Goal: Check status: Check status

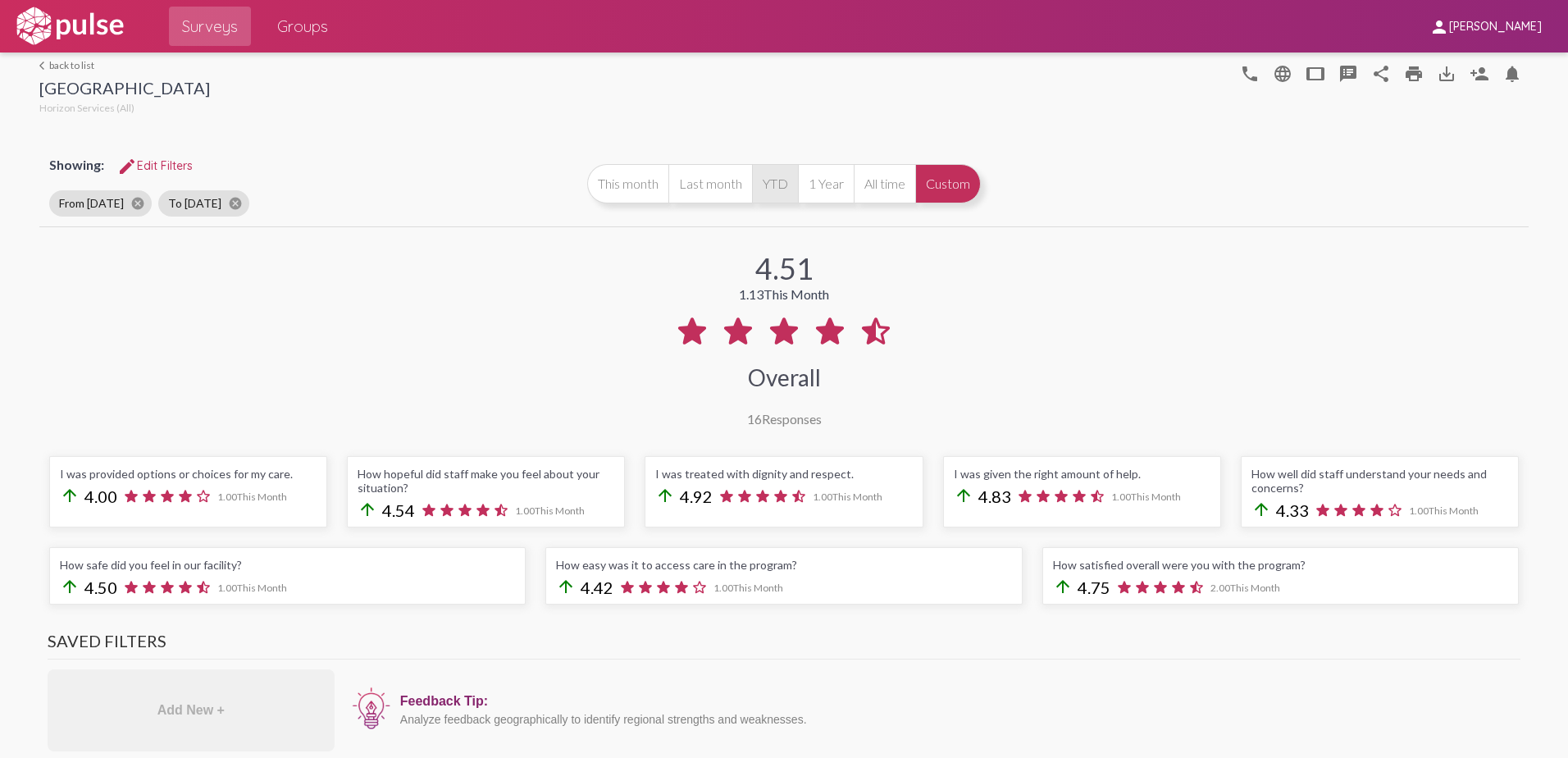
click at [765, 185] on button "YTD" at bounding box center [774, 183] width 46 height 39
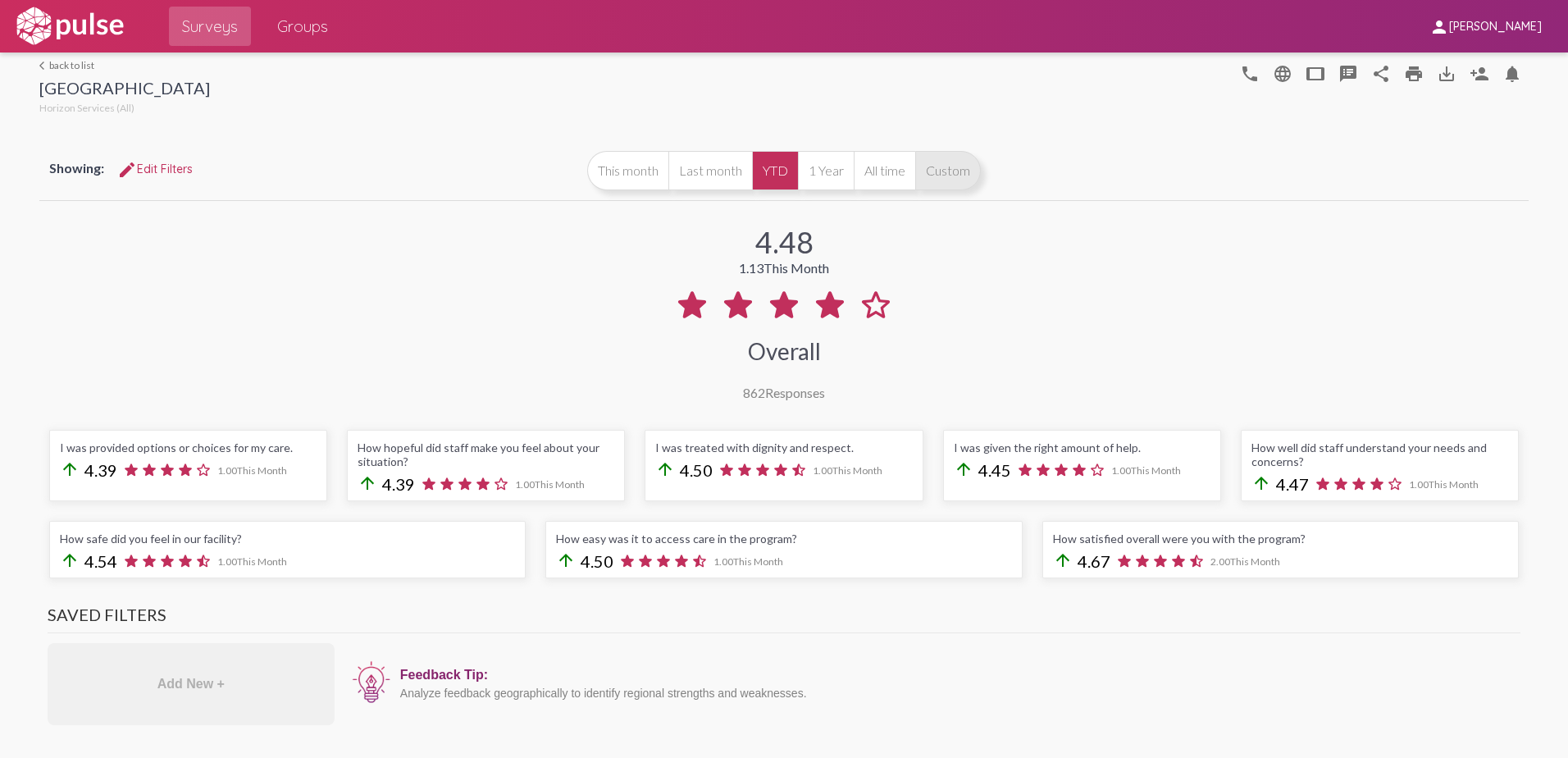
click at [946, 177] on button "Custom" at bounding box center [948, 171] width 65 height 39
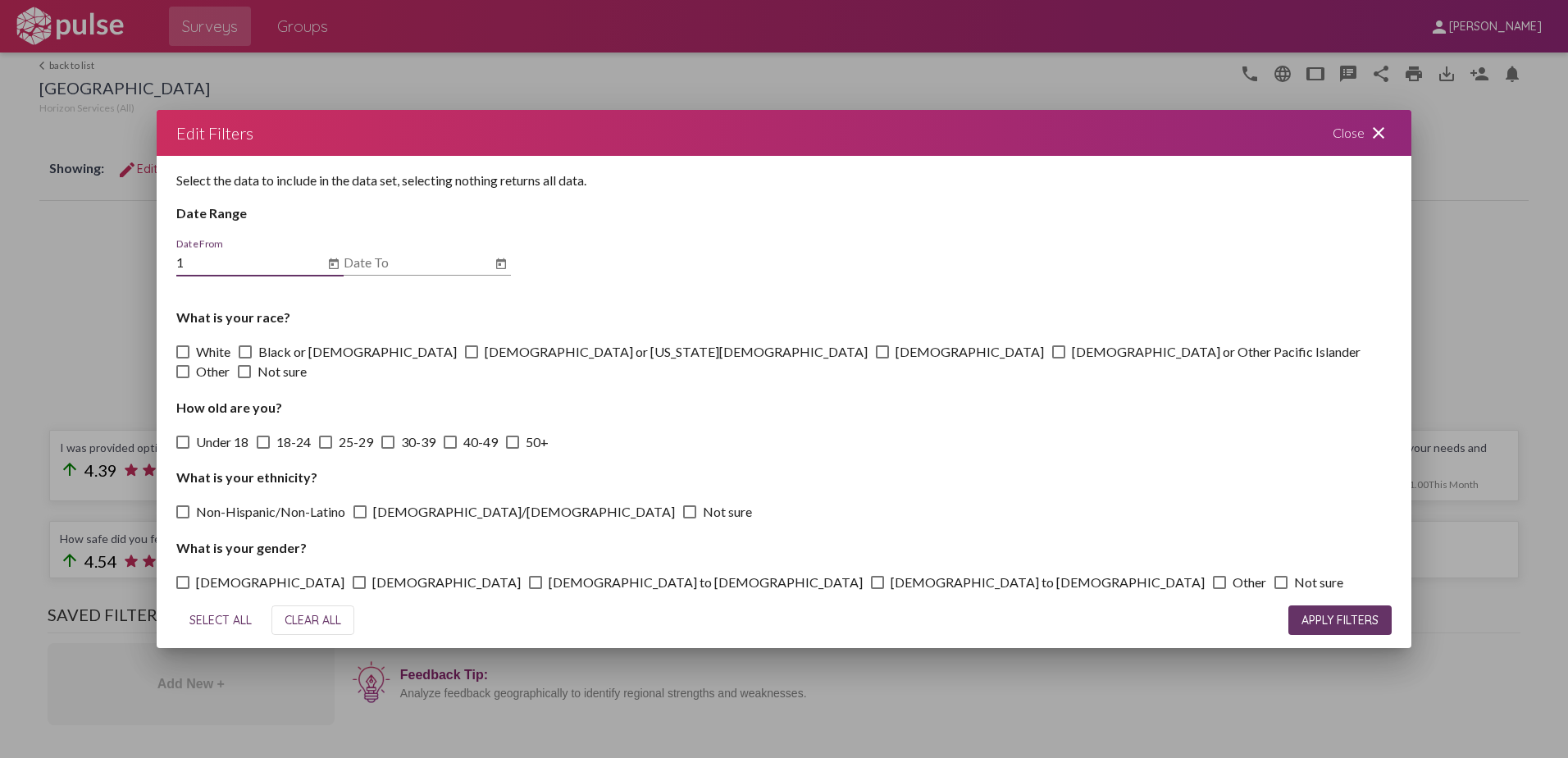
type input "[DATE]"
click at [330, 268] on icon "Open calendar" at bounding box center [334, 262] width 10 height 11
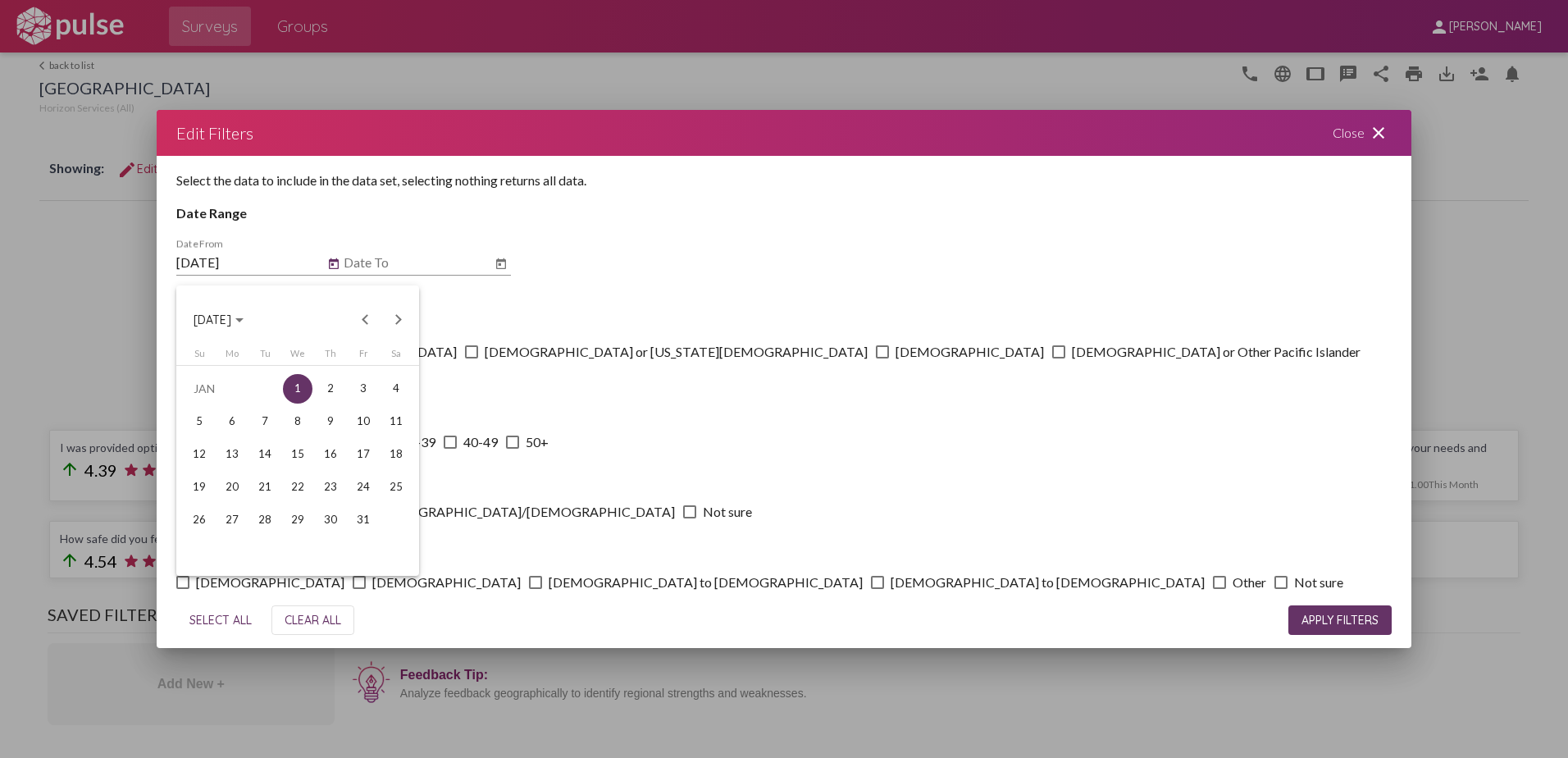
click at [299, 235] on div at bounding box center [784, 379] width 1568 height 758
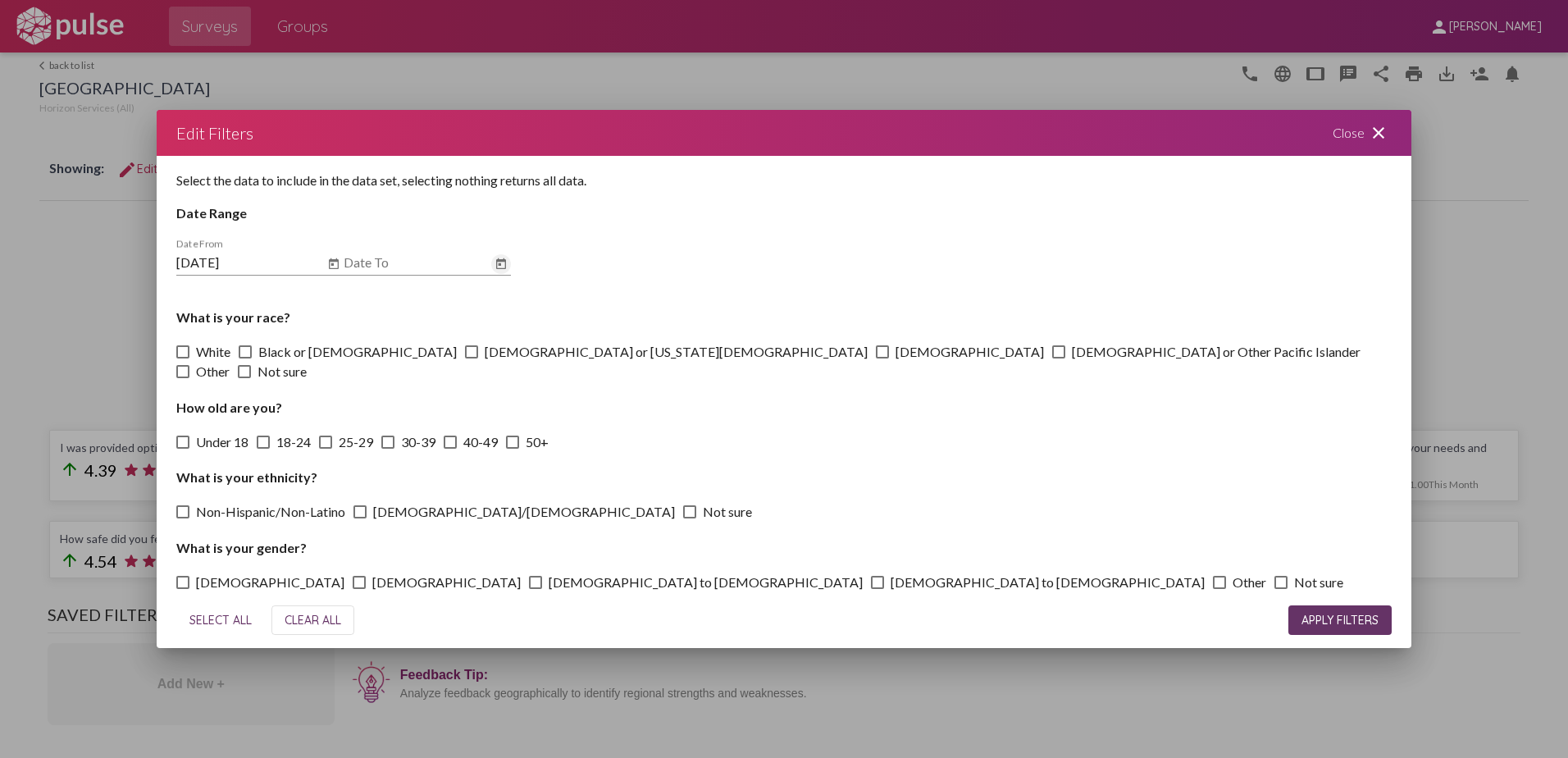
click at [499, 268] on icon "Open calendar" at bounding box center [502, 262] width 10 height 11
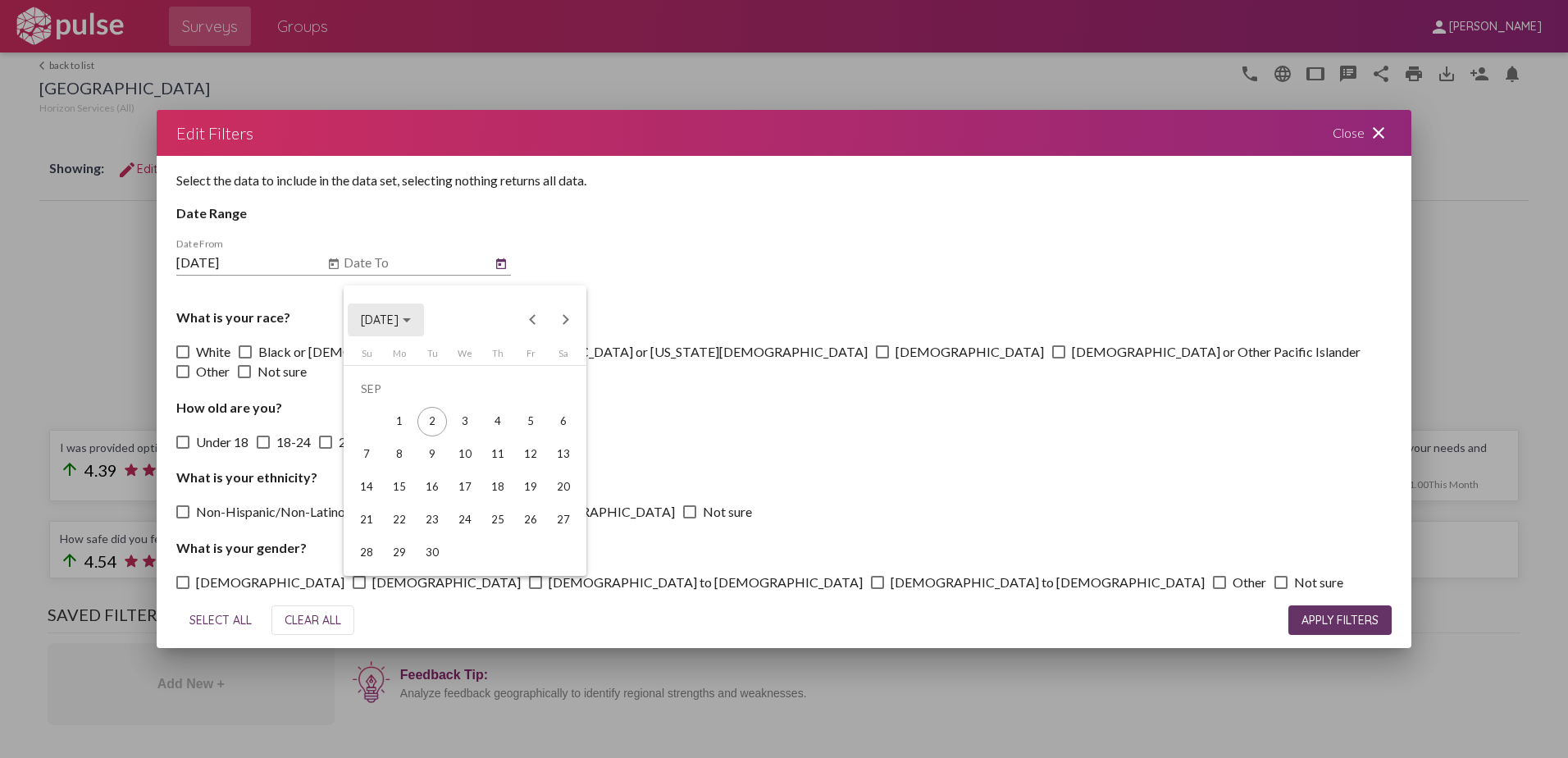
click at [411, 319] on div "Choose month and year" at bounding box center [407, 321] width 8 height 4
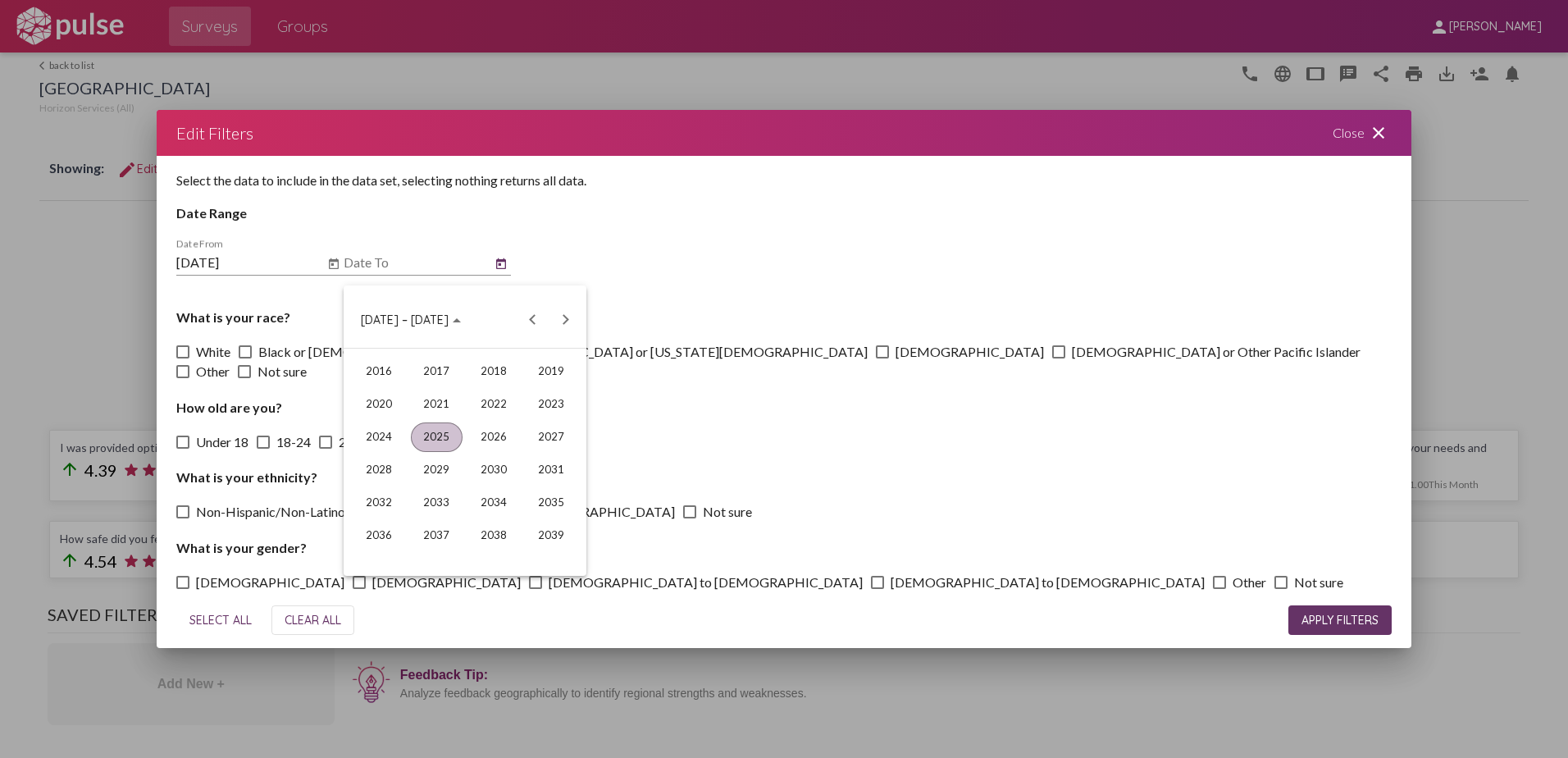
click at [424, 433] on div "2025" at bounding box center [436, 437] width 52 height 29
click at [379, 466] on div "SEP" at bounding box center [379, 470] width 52 height 29
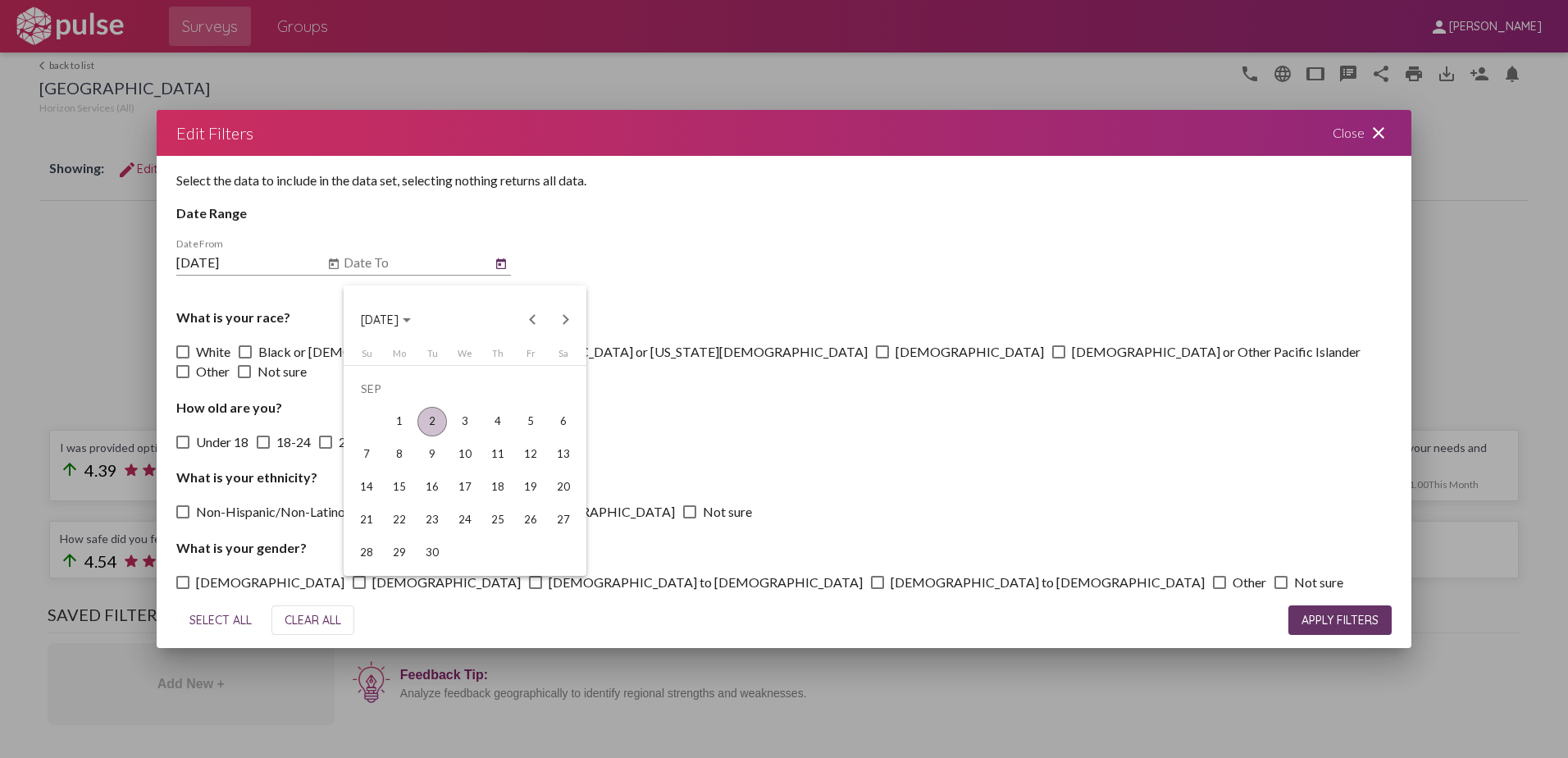
click at [433, 419] on div "2" at bounding box center [432, 422] width 29 height 29
type input "[DATE]"
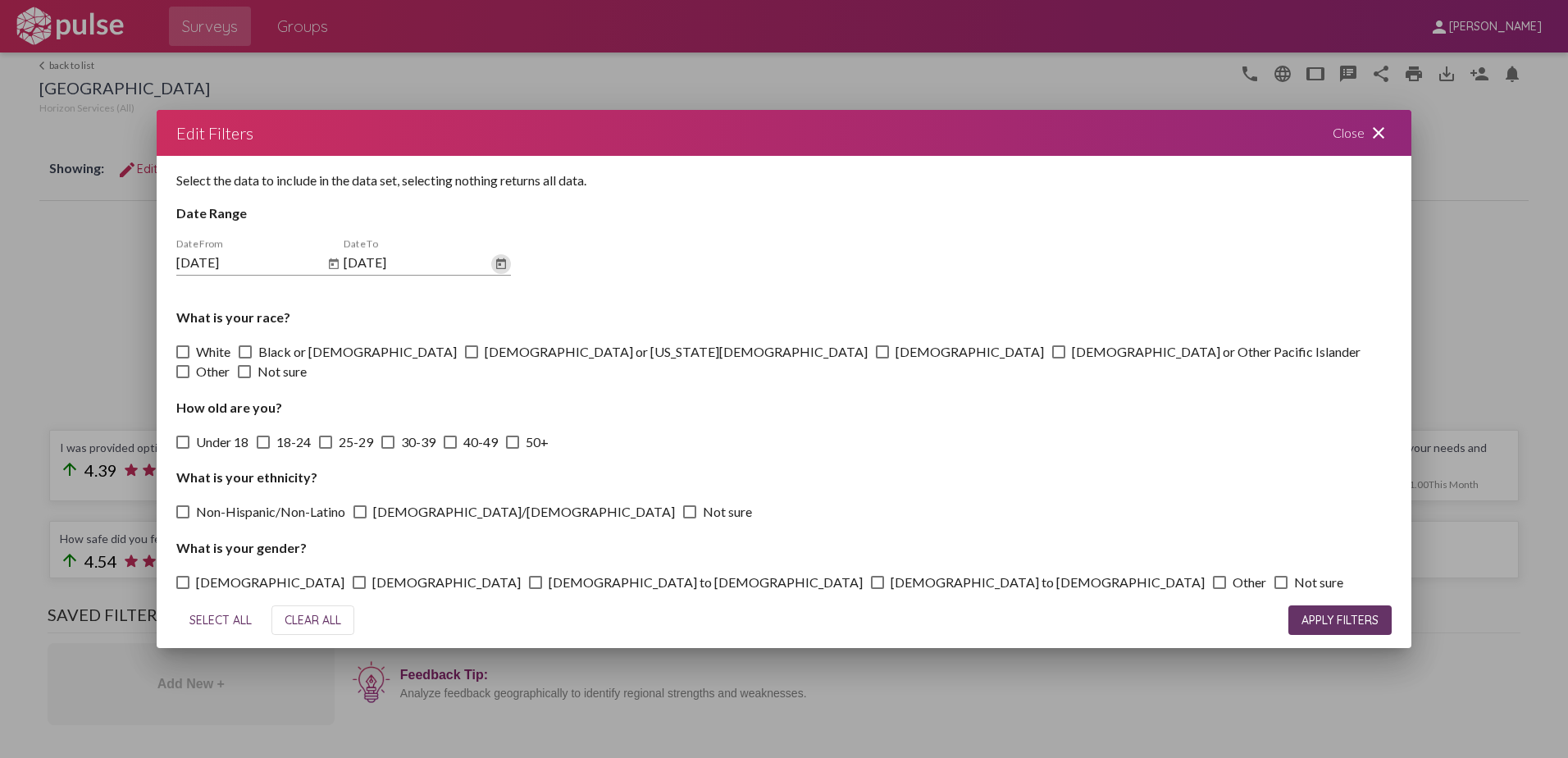
click at [1341, 613] on span "APPLY FILTERS" at bounding box center [1340, 620] width 77 height 15
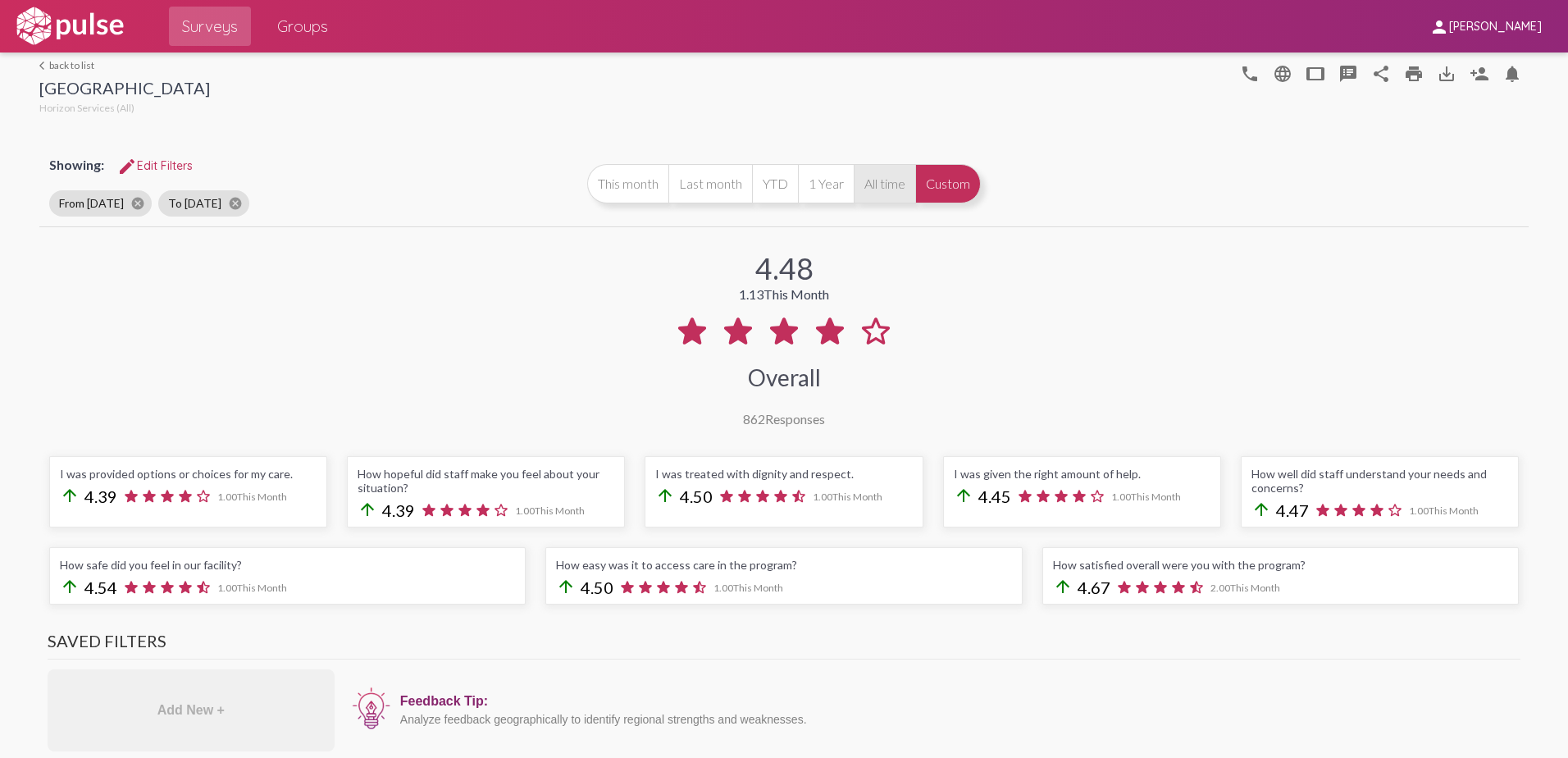
click at [891, 190] on button "All time" at bounding box center [884, 183] width 61 height 39
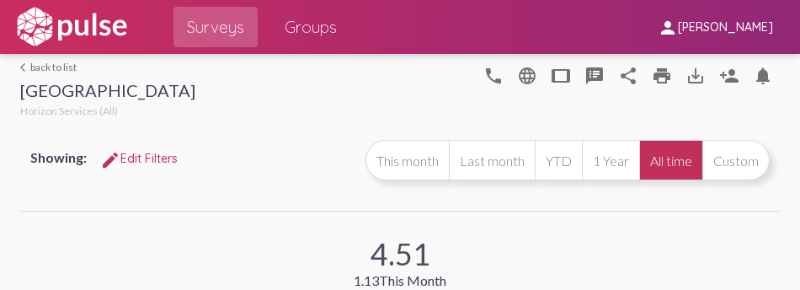
click at [320, 112] on div at bounding box center [336, 87] width 282 height 67
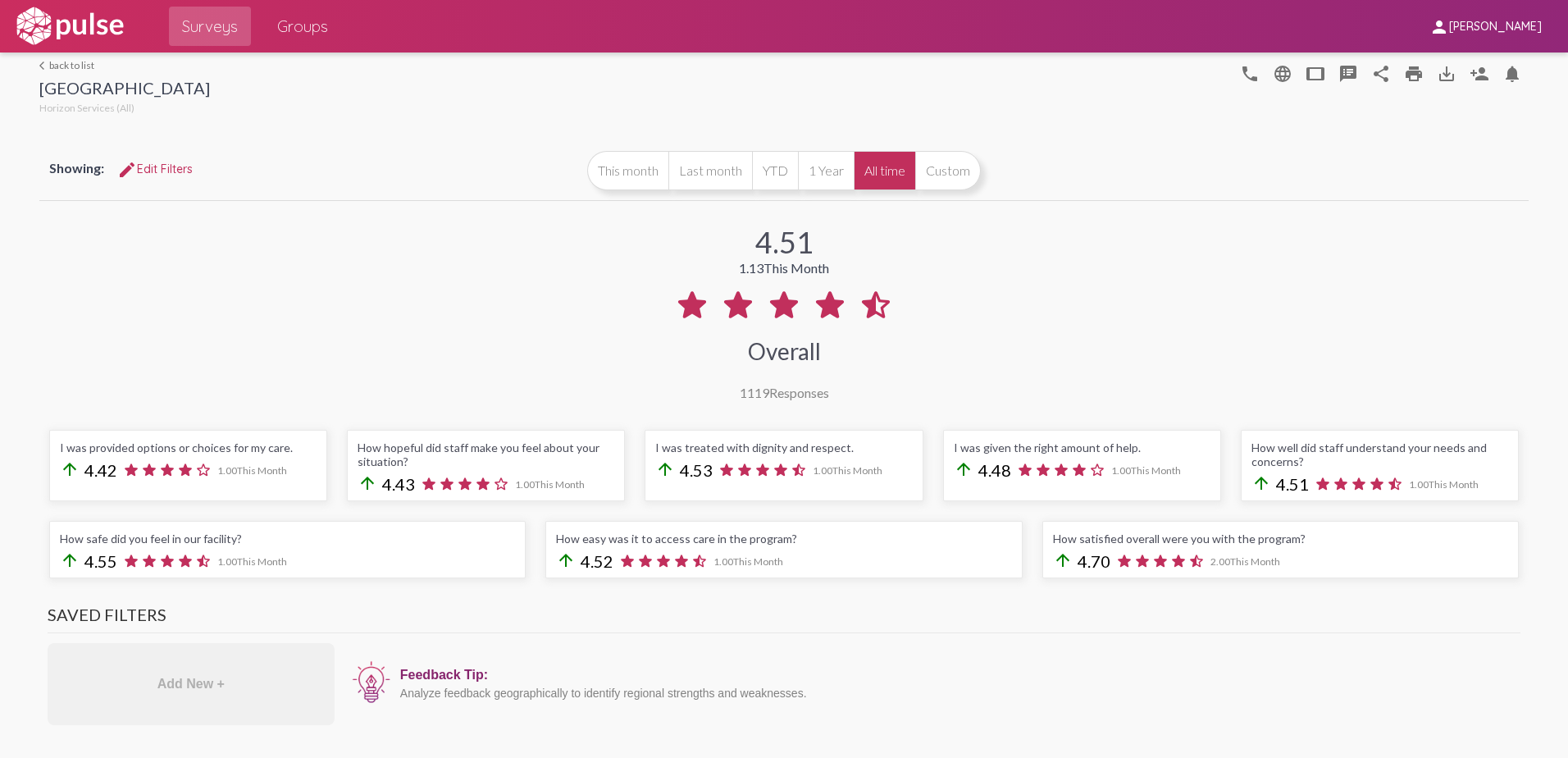
click at [892, 172] on button "All time" at bounding box center [884, 171] width 61 height 39
click at [631, 172] on button "This month" at bounding box center [627, 171] width 81 height 39
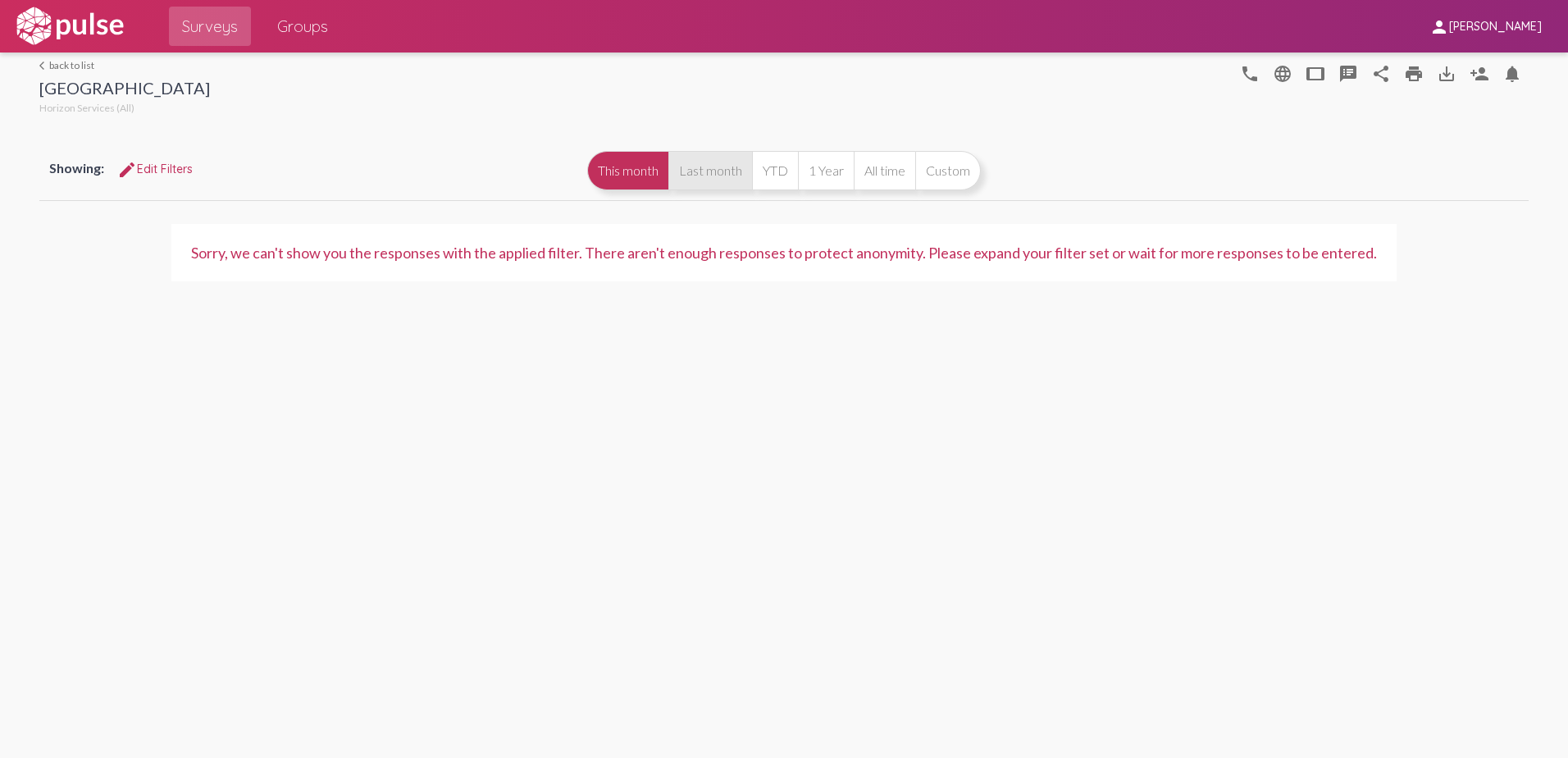
click at [721, 171] on button "Last month" at bounding box center [710, 171] width 84 height 39
